Goal: Navigation & Orientation: Find specific page/section

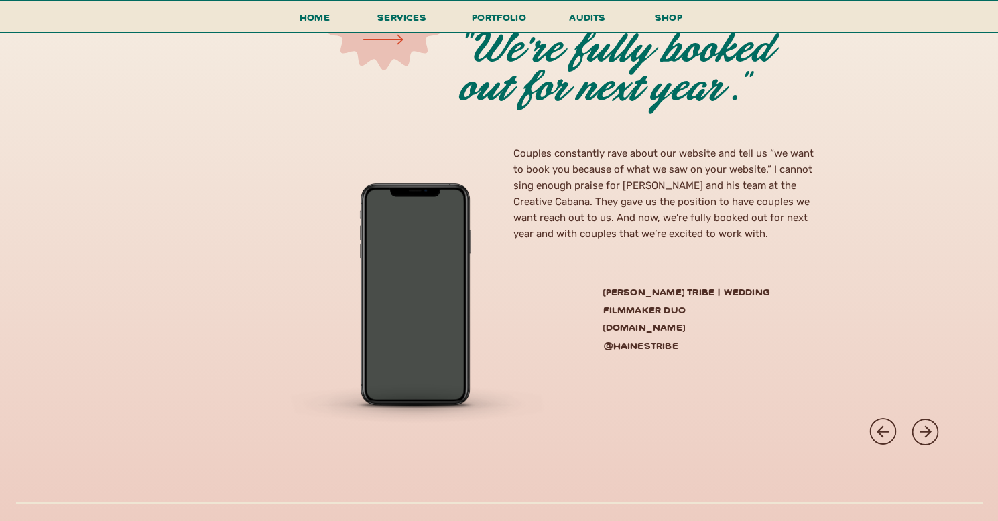
scroll to position [3523, 0]
click at [925, 433] on icon at bounding box center [925, 432] width 12 height 12
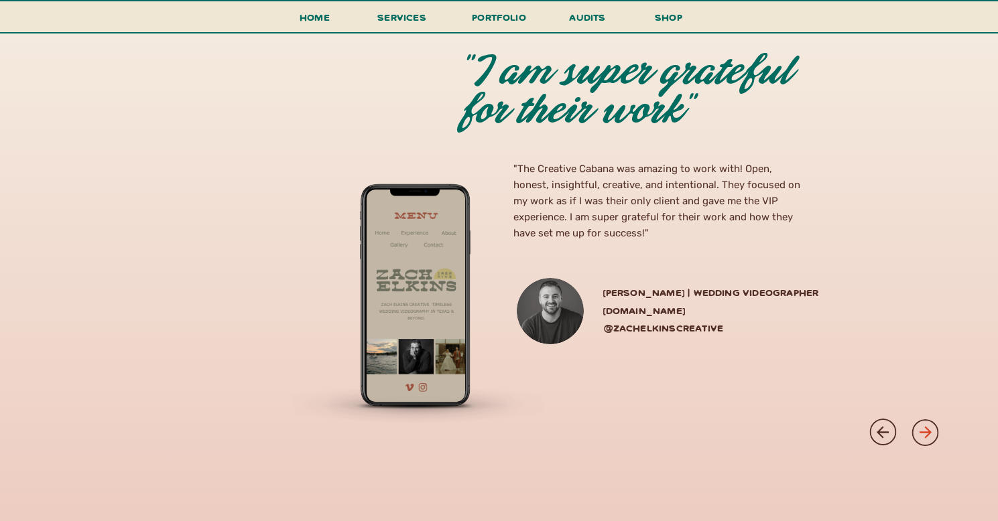
click at [925, 433] on icon at bounding box center [925, 432] width 12 height 12
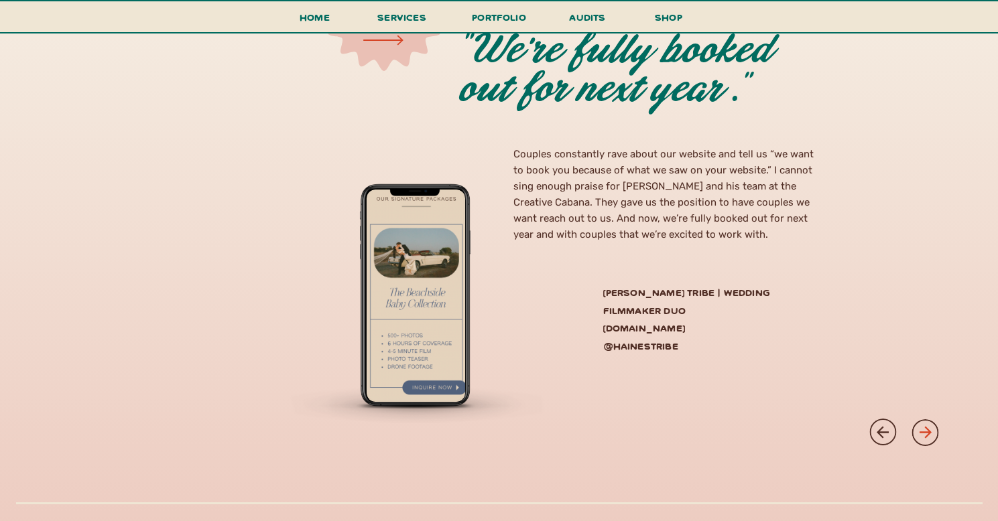
click at [925, 433] on icon at bounding box center [925, 432] width 12 height 12
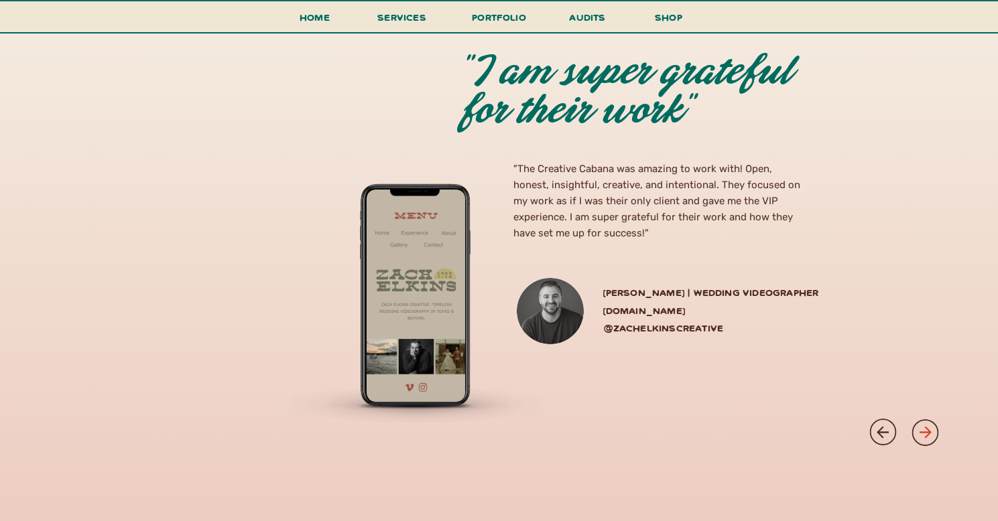
click at [925, 433] on icon at bounding box center [925, 432] width 12 height 12
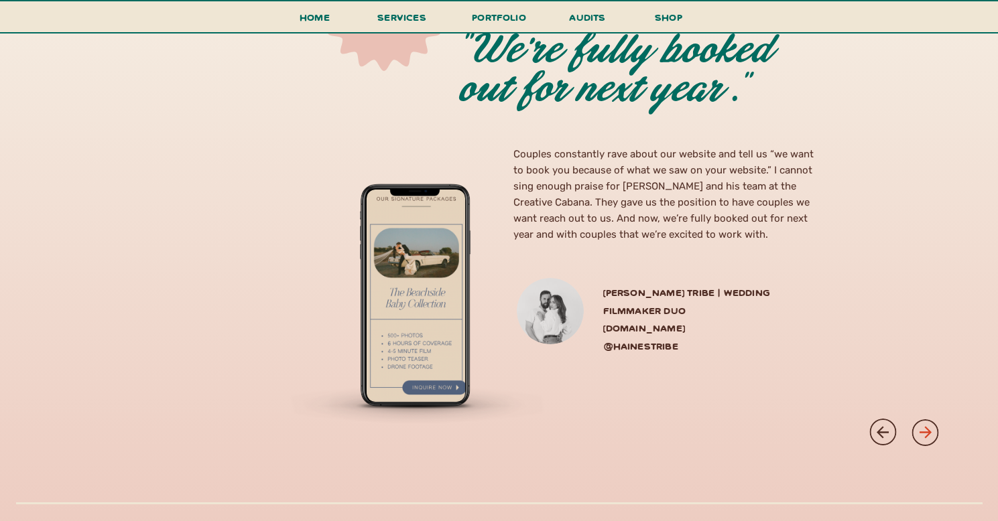
click at [925, 433] on icon at bounding box center [925, 432] width 12 height 12
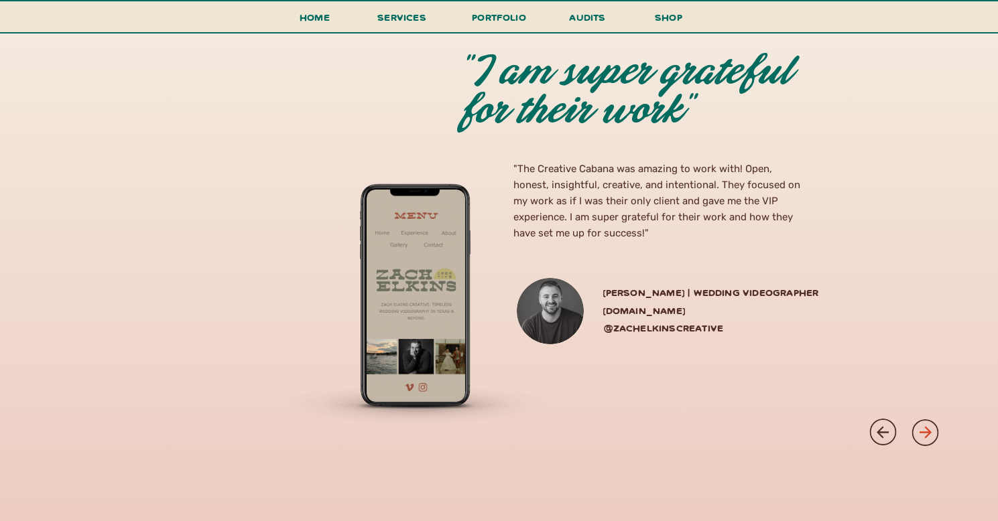
click at [925, 433] on icon at bounding box center [925, 432] width 12 height 12
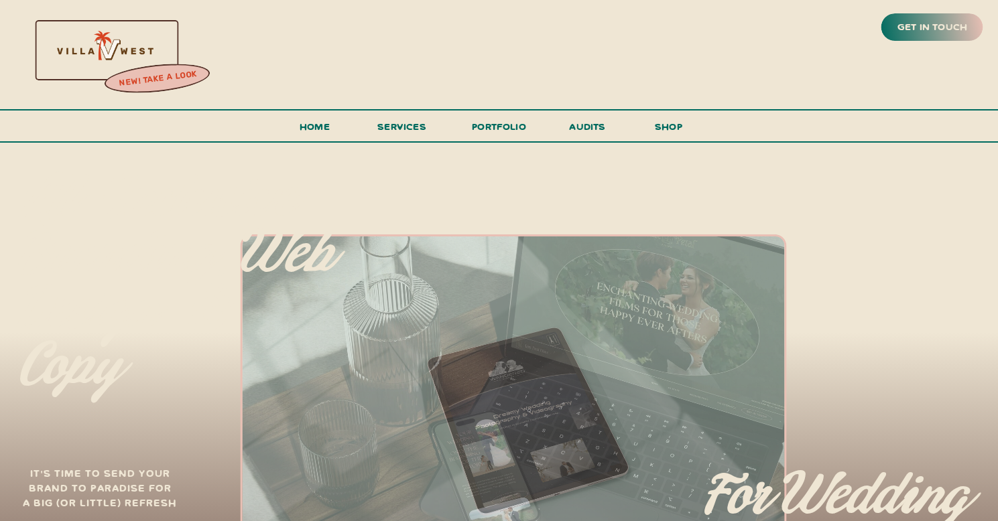
scroll to position [0, 0]
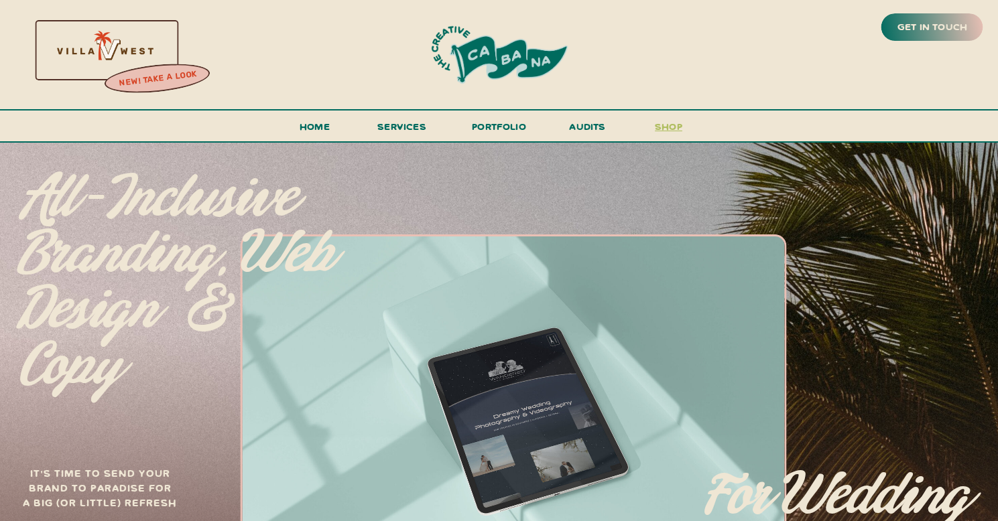
click at [676, 123] on h3 "shop" at bounding box center [669, 129] width 64 height 23
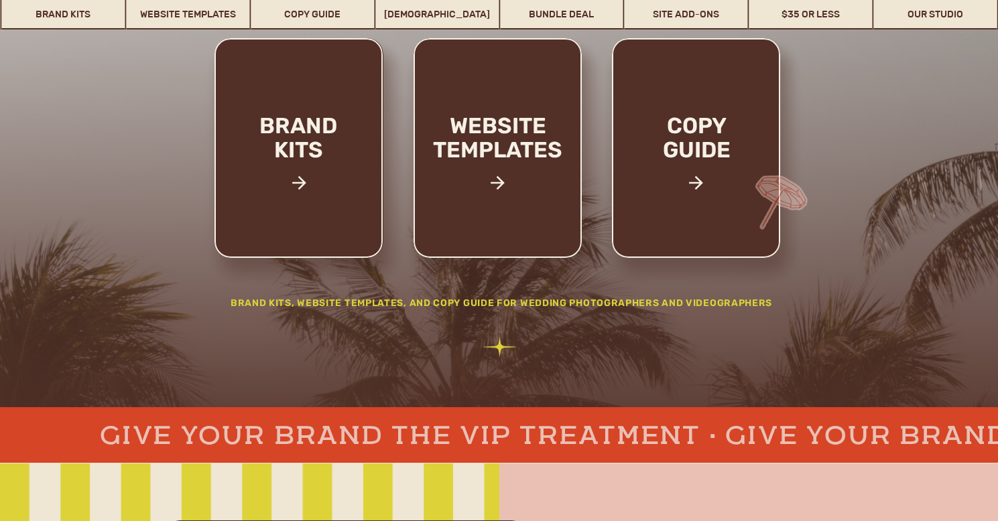
scroll to position [264, 0]
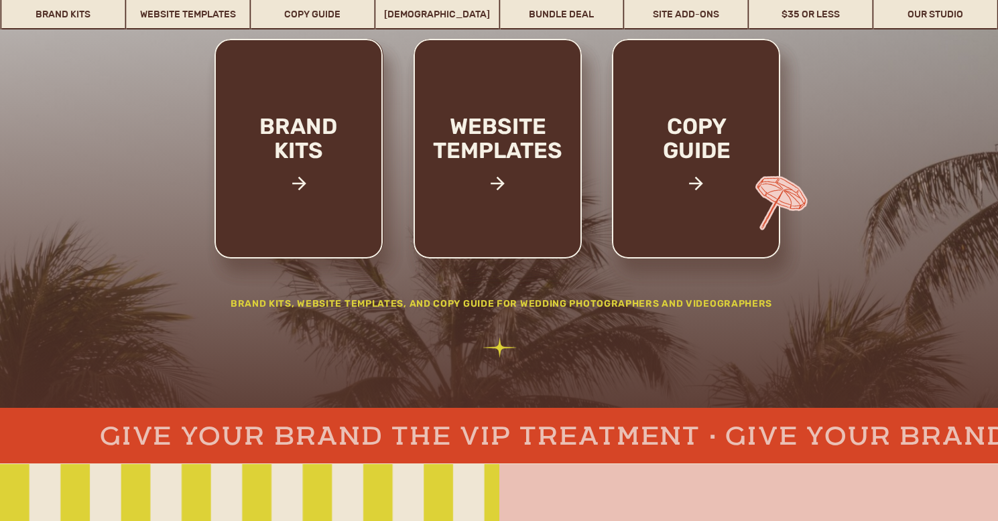
click at [496, 185] on icon at bounding box center [497, 183] width 21 height 27
click at [495, 144] on h2 "website templates" at bounding box center [498, 153] width 176 height 77
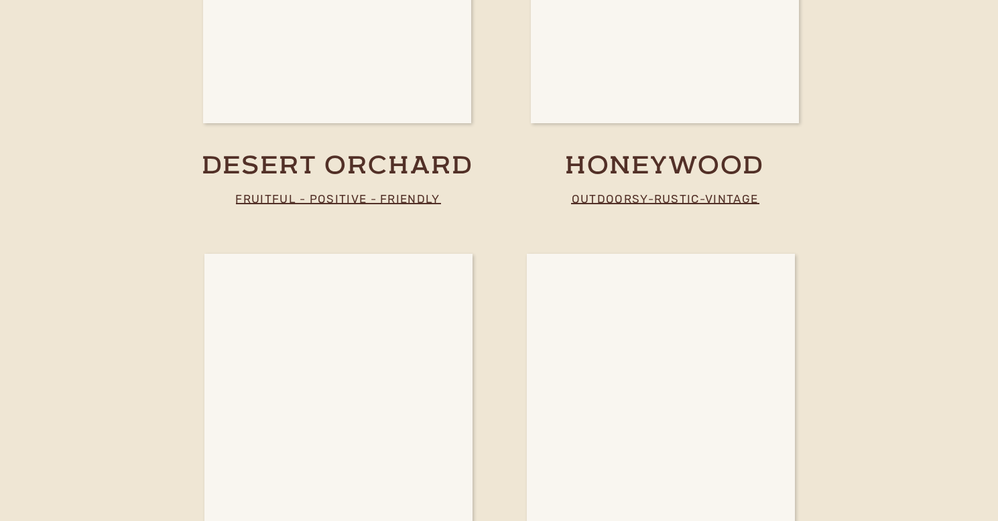
scroll to position [3402, 0]
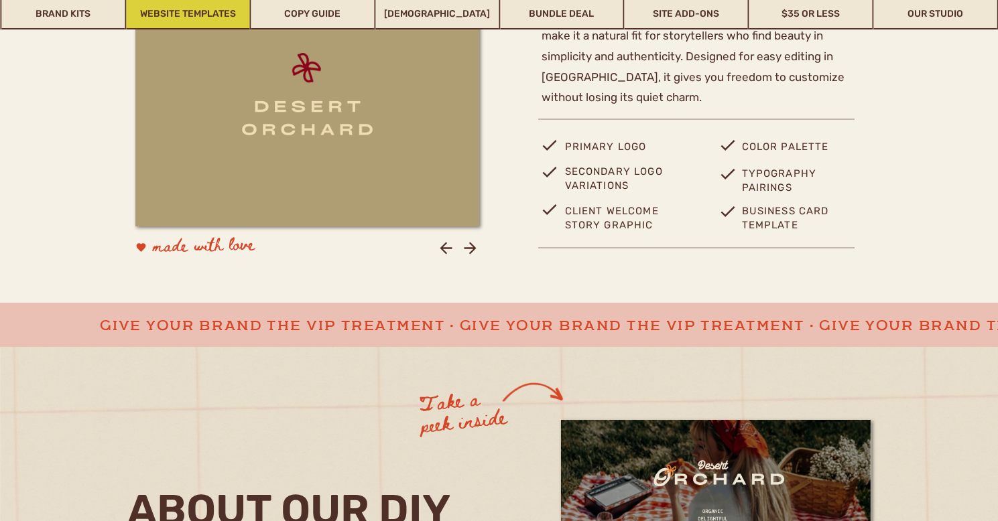
scroll to position [1129, 0]
